Goal: Information Seeking & Learning: Learn about a topic

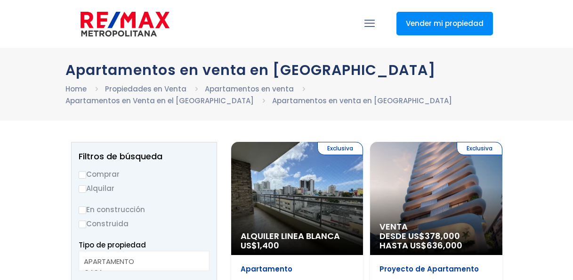
select select
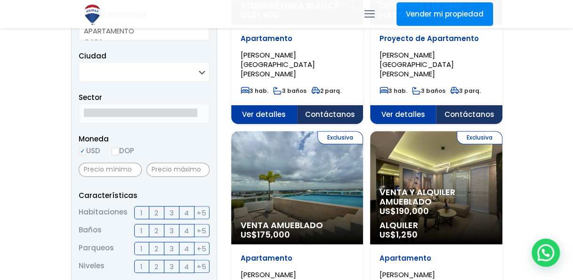
scroll to position [227, 0]
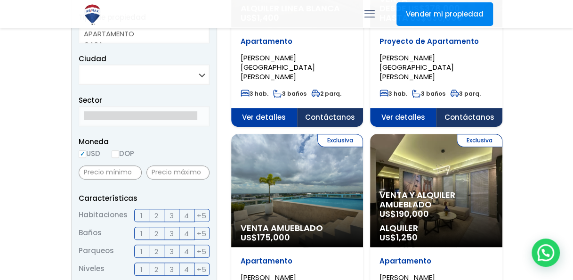
click at [152, 214] on label "2" at bounding box center [156, 215] width 15 height 13
click at [0, 0] on input "2" at bounding box center [0, 0] width 0 height 0
click at [266, 108] on span "Ver detalles" at bounding box center [264, 117] width 66 height 19
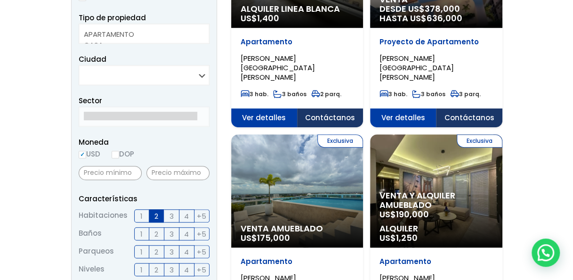
scroll to position [0, 0]
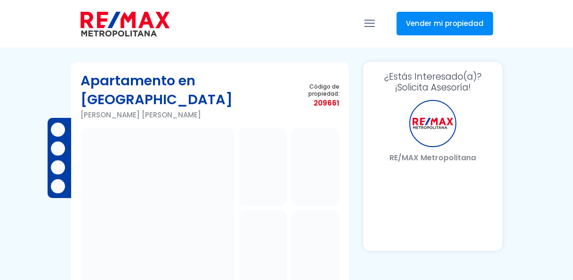
select select "SE"
